Goal: Transaction & Acquisition: Purchase product/service

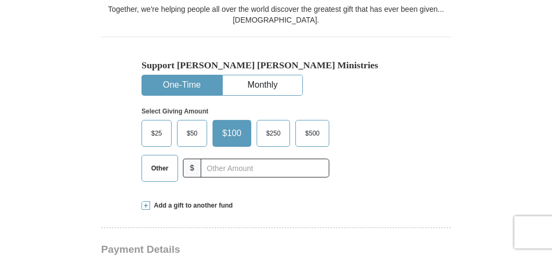
scroll to position [300, 0]
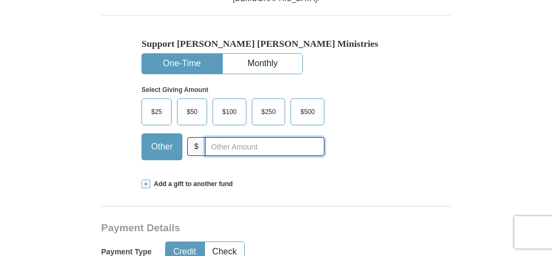
click at [261, 150] on input "text" at bounding box center [264, 146] width 119 height 19
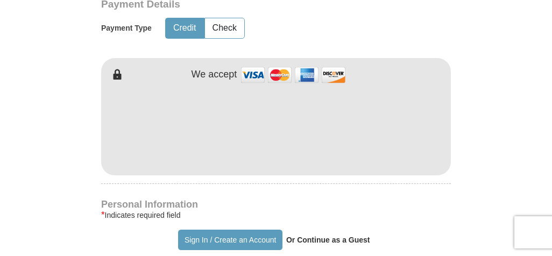
type input "40"
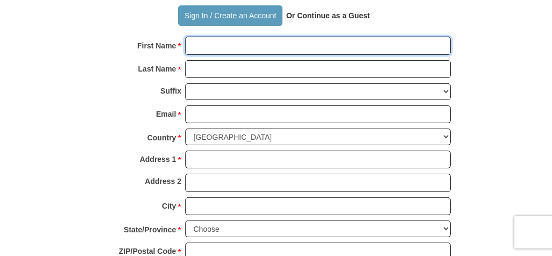
click at [434, 46] on input "First Name *" at bounding box center [318, 46] width 266 height 18
type input "Roseanna J Lal"
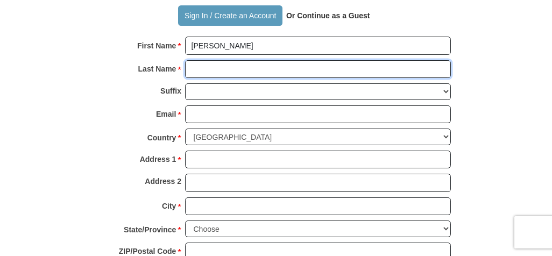
type input "Roseanna J Lal"
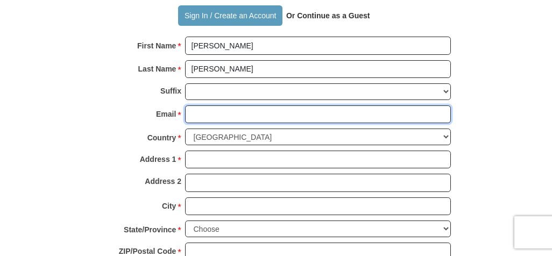
type input "[EMAIL_ADDRESS][DOMAIN_NAME]"
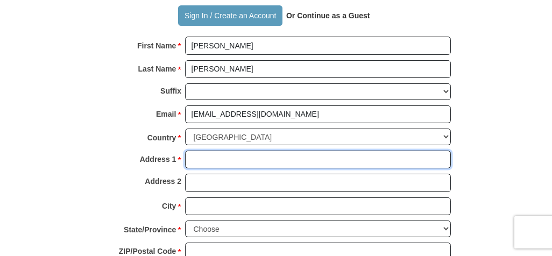
type input "1723 Pecos Circle"
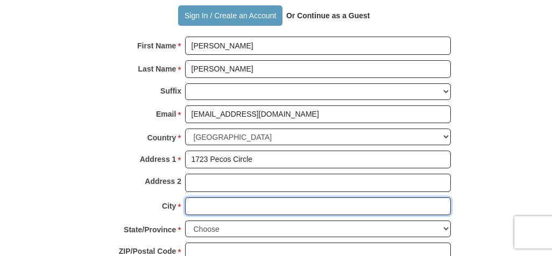
type input "STOCKTON"
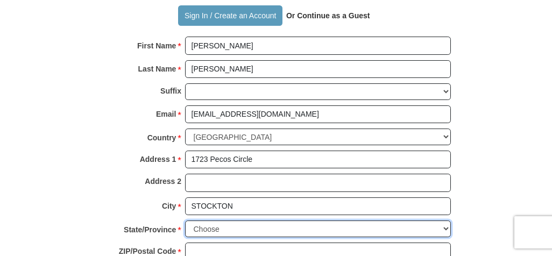
select select "CA"
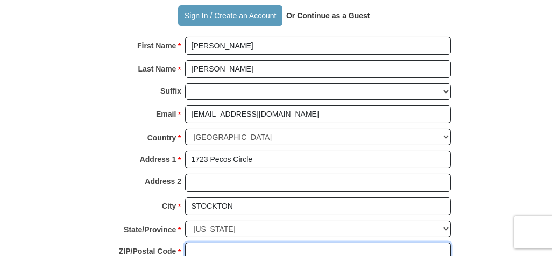
type input "95209"
type input "2098989773"
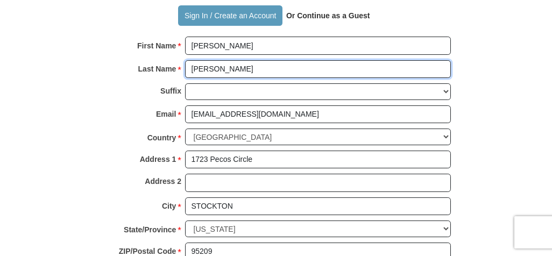
click at [269, 70] on input "Roseanna J Lal" at bounding box center [318, 69] width 266 height 18
type input "R"
type input "Lal"
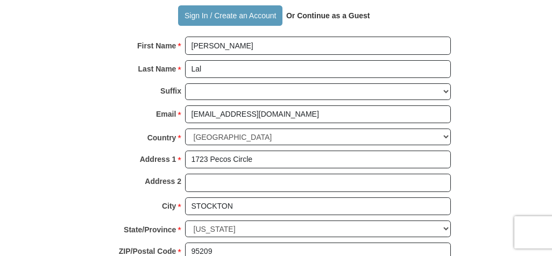
type input "90"
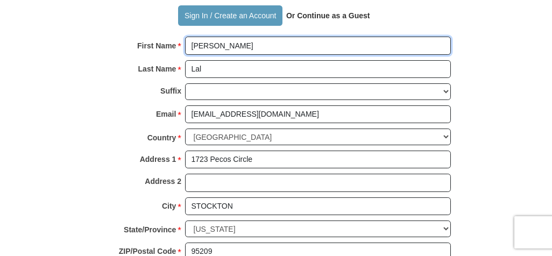
click at [253, 44] on input "Roseanna J Lal" at bounding box center [318, 46] width 266 height 18
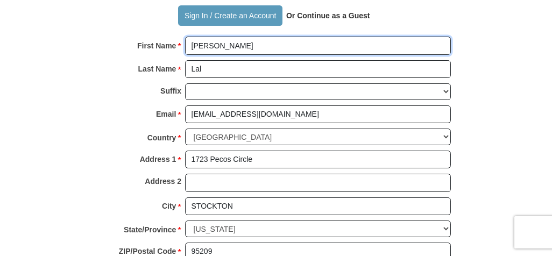
click at [295, 42] on input "[PERSON_NAME]" at bounding box center [318, 46] width 266 height 18
type input "[PERSON_NAME]"
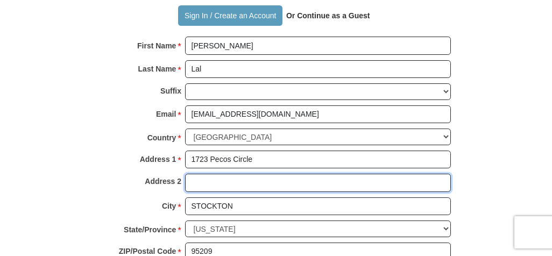
type input "Stockton"
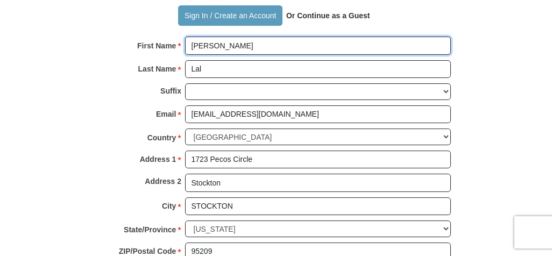
scroll to position [524, 0]
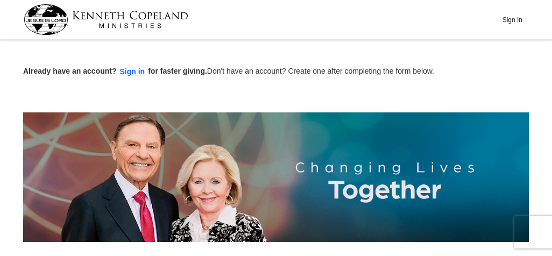
scroll to position [224, 0]
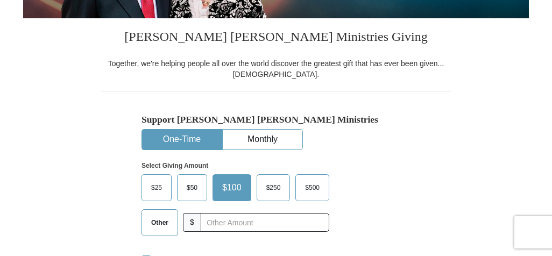
click at [160, 219] on span "Other" at bounding box center [160, 223] width 28 height 16
click at [0, 0] on input "Other" at bounding box center [0, 0] width 0 height 0
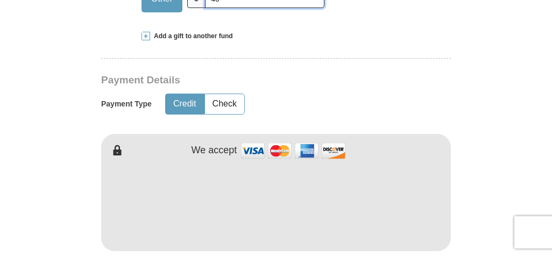
scroll to position [672, 0]
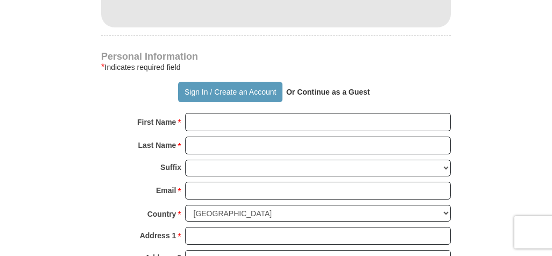
type input "40"
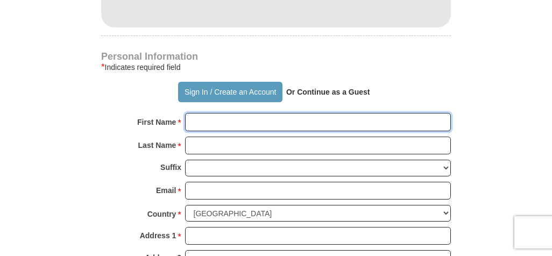
click at [302, 121] on input "First Name *" at bounding box center [318, 122] width 266 height 18
type input "[PERSON_NAME]"
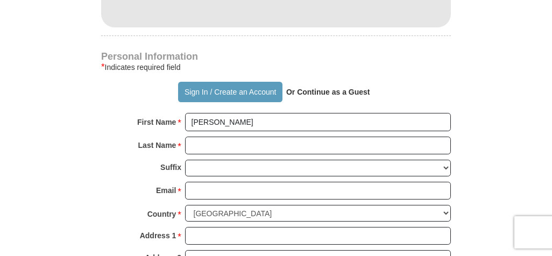
type input "90"
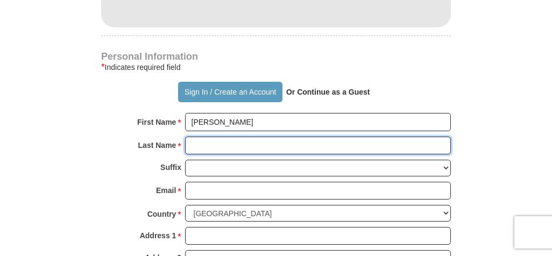
type input "Lal"
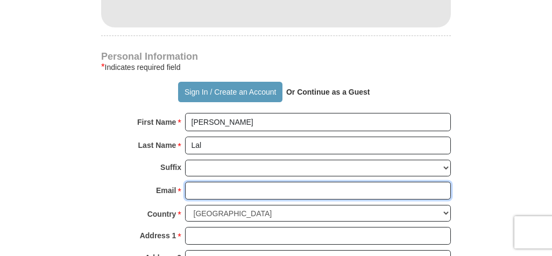
type input "[EMAIL_ADDRESS][DOMAIN_NAME]"
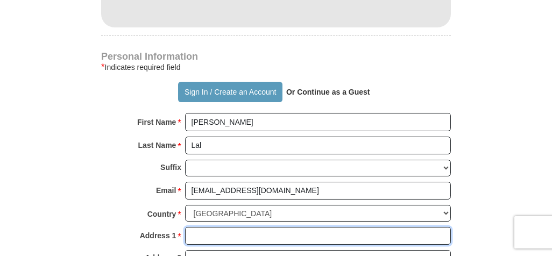
type input "1723 Pecos Circle"
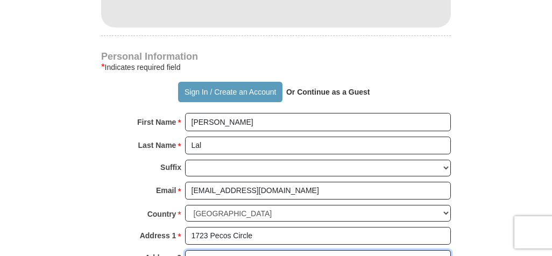
type input "Stockton"
type input "STOCKTON"
select select "CA"
type input "95209"
type input "2098989773"
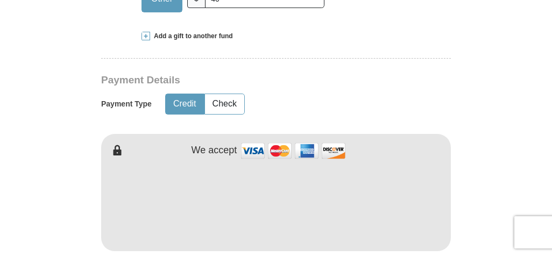
scroll to position [672, 0]
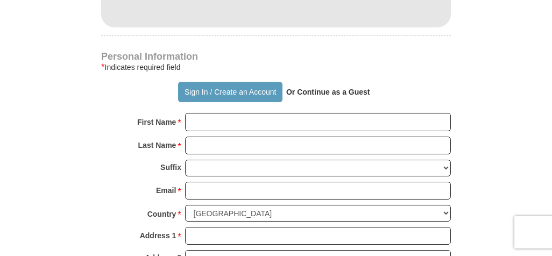
type input "40"
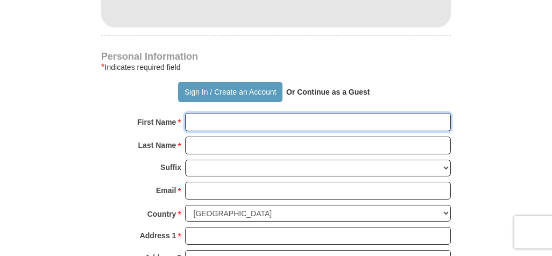
click at [349, 124] on input "First Name *" at bounding box center [318, 122] width 266 height 18
type input "[PERSON_NAME]"
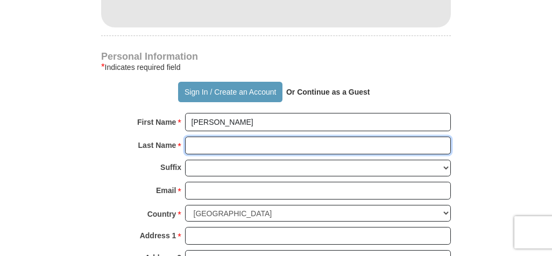
click at [197, 143] on input "Last Name *" at bounding box center [318, 146] width 266 height 18
type input "Lal"
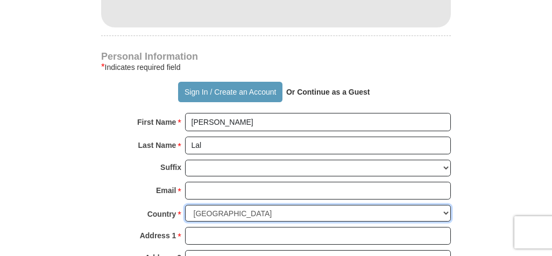
click at [448, 217] on select "United States of America Canada Antigua and Barbuda Argentina Armenia Aruba Aus…" at bounding box center [318, 213] width 266 height 17
click at [280, 206] on select "United States of America Canada Antigua and Barbuda Argentina Armenia Aruba Aus…" at bounding box center [318, 213] width 266 height 17
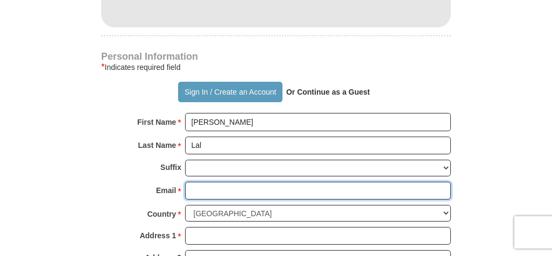
click at [237, 191] on input "Email *" at bounding box center [318, 191] width 266 height 18
type input "[EMAIL_ADDRESS][DOMAIN_NAME]"
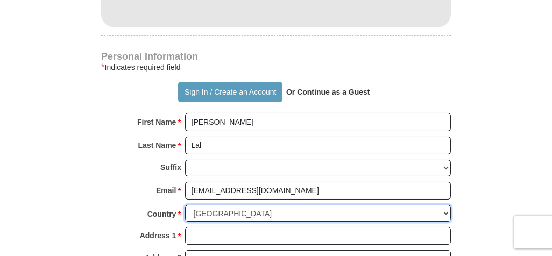
click at [252, 214] on select "United States of America Canada Antigua and Barbuda Argentina Armenia Aruba Aus…" at bounding box center [318, 213] width 266 height 17
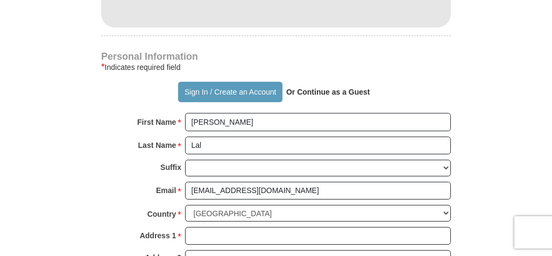
click at [484, 185] on form "Already have an account? Sign in for faster giving. Don't have an account? Crea…" at bounding box center [276, 18] width 506 height 1292
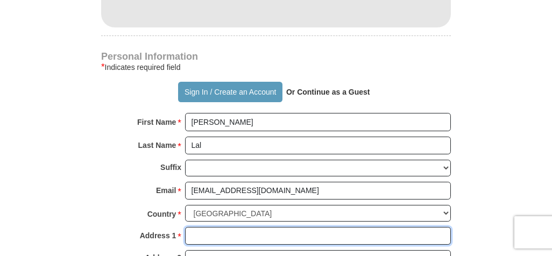
click at [272, 234] on input "Address 1 *" at bounding box center [318, 236] width 266 height 18
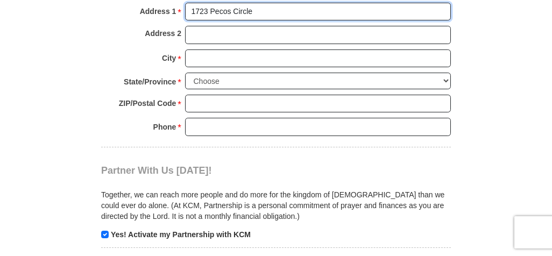
type input "1723 Pecos Circle"
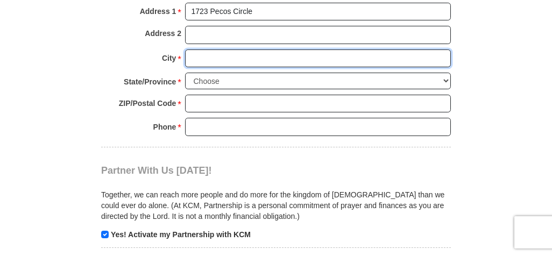
click at [239, 52] on input "City *" at bounding box center [318, 59] width 266 height 18
type input "STOCKTON"
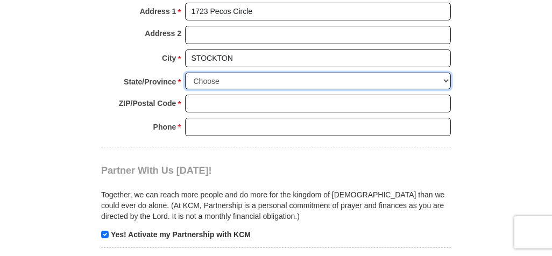
click at [229, 79] on select "Choose Alabama Alaska American Samoa Arizona Arkansas Armed Forces Americas Arm…" at bounding box center [318, 81] width 266 height 17
select select "CA"
click at [185, 73] on select "Choose Alabama Alaska American Samoa Arizona Arkansas Armed Forces Americas Arm…" at bounding box center [318, 81] width 266 height 17
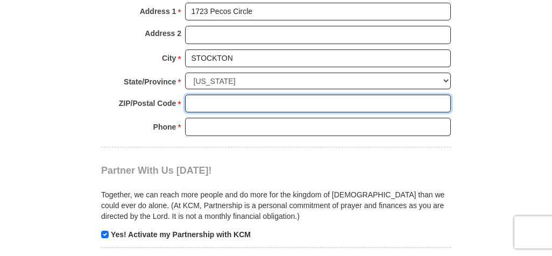
click at [212, 101] on input "ZIP/Postal Code *" at bounding box center [318, 104] width 266 height 18
type input "95209"
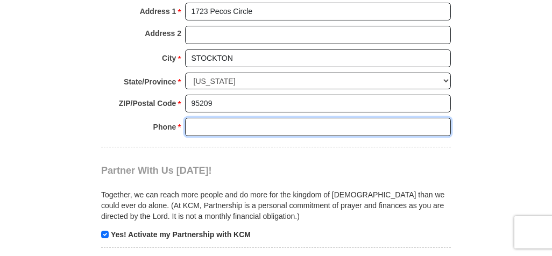
click at [222, 126] on input "Phone * *" at bounding box center [318, 127] width 266 height 18
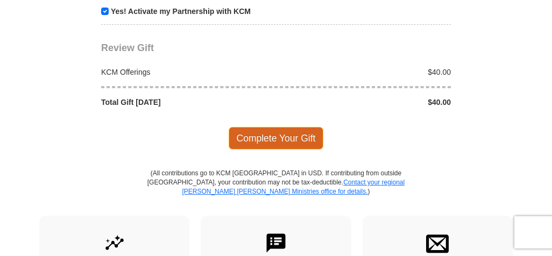
click at [299, 136] on span "Complete Your Gift" at bounding box center [276, 138] width 95 height 23
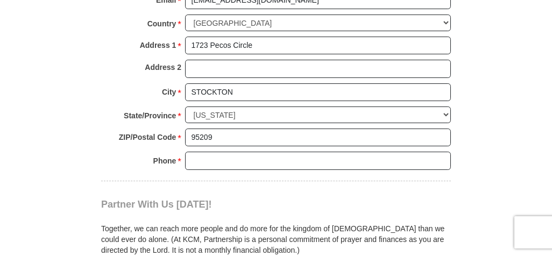
scroll to position [1183, 0]
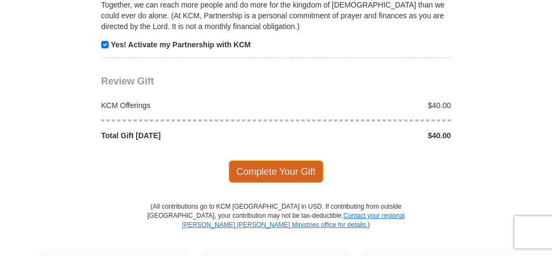
click at [302, 166] on span "Complete Your Gift" at bounding box center [276, 171] width 95 height 23
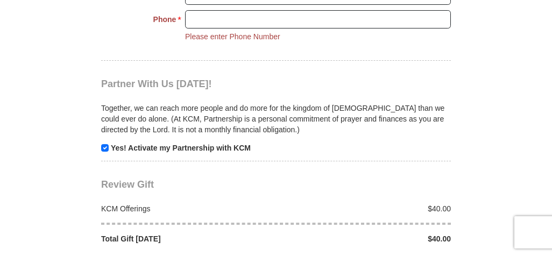
scroll to position [1002, 0]
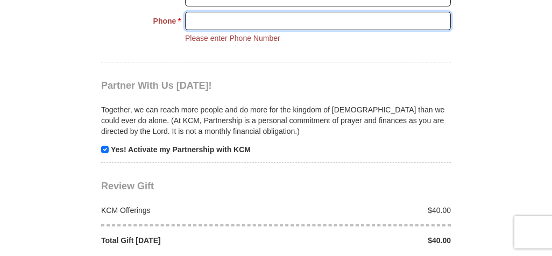
click at [241, 20] on input "Phone * *" at bounding box center [318, 21] width 266 height 18
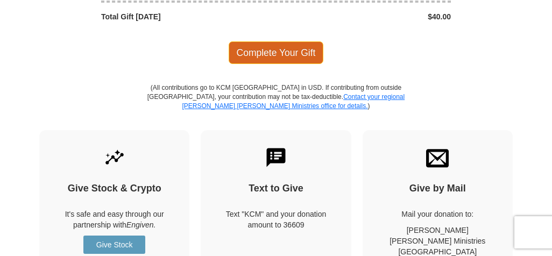
type input "209 8989773"
click at [301, 47] on span "Complete Your Gift" at bounding box center [276, 52] width 95 height 23
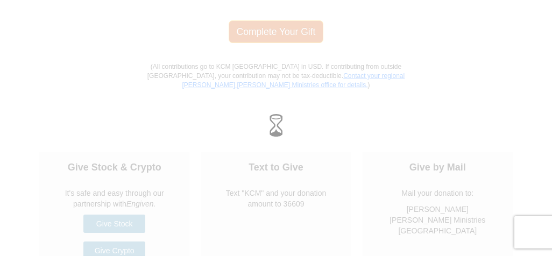
scroll to position [1205, 0]
